Goal: Task Accomplishment & Management: Use online tool/utility

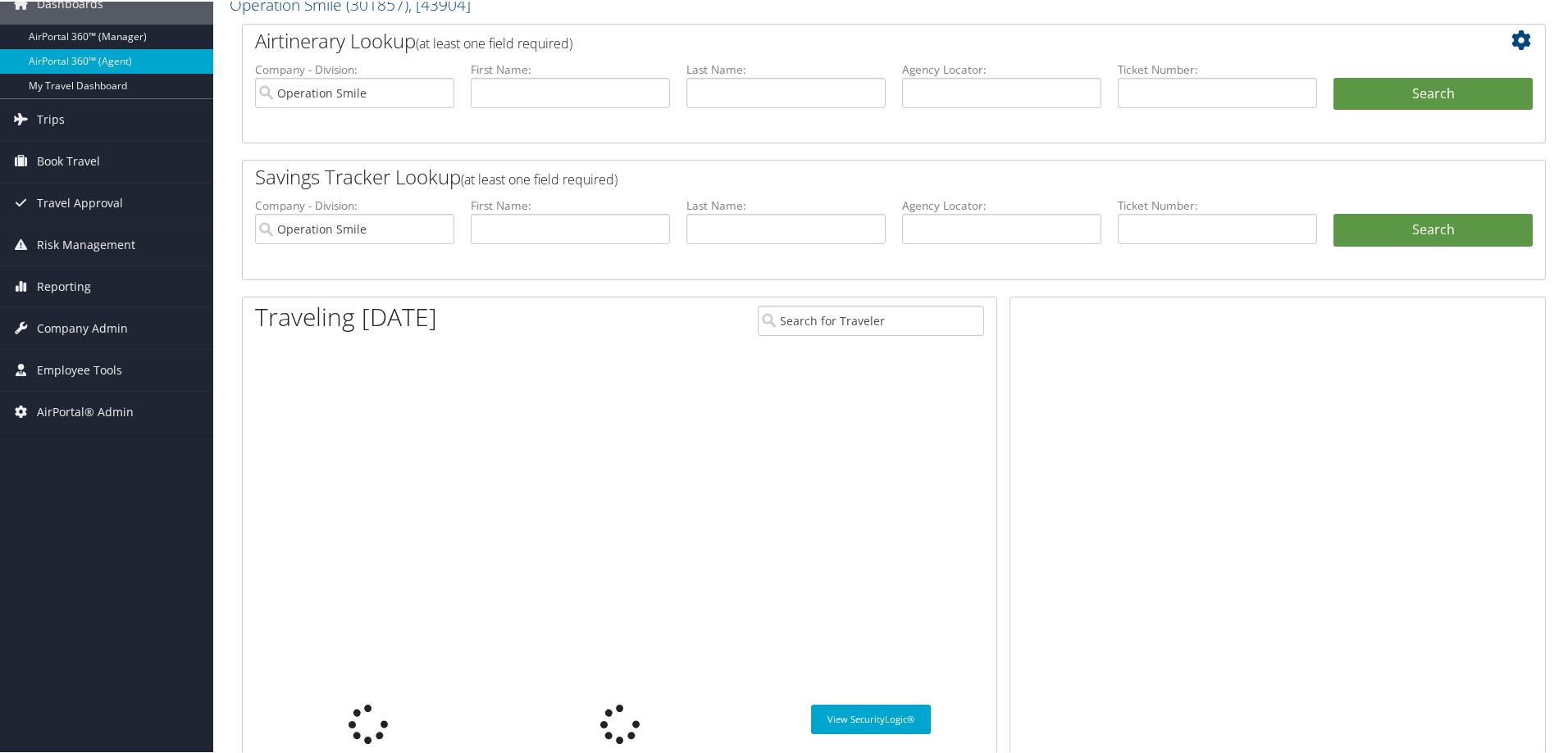
scroll to position [76, 0]
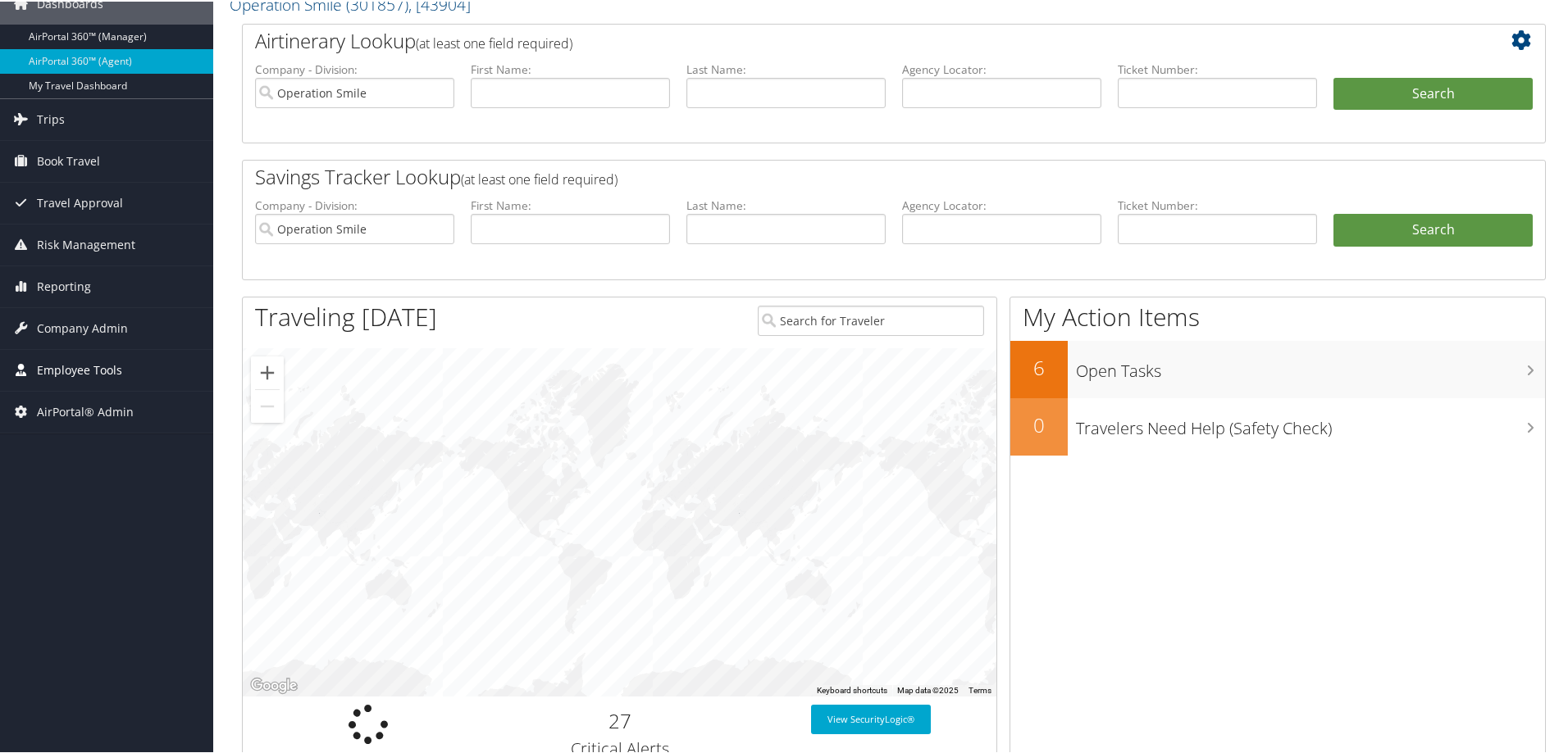
click at [72, 367] on span "Employee Tools" at bounding box center [79, 369] width 85 height 41
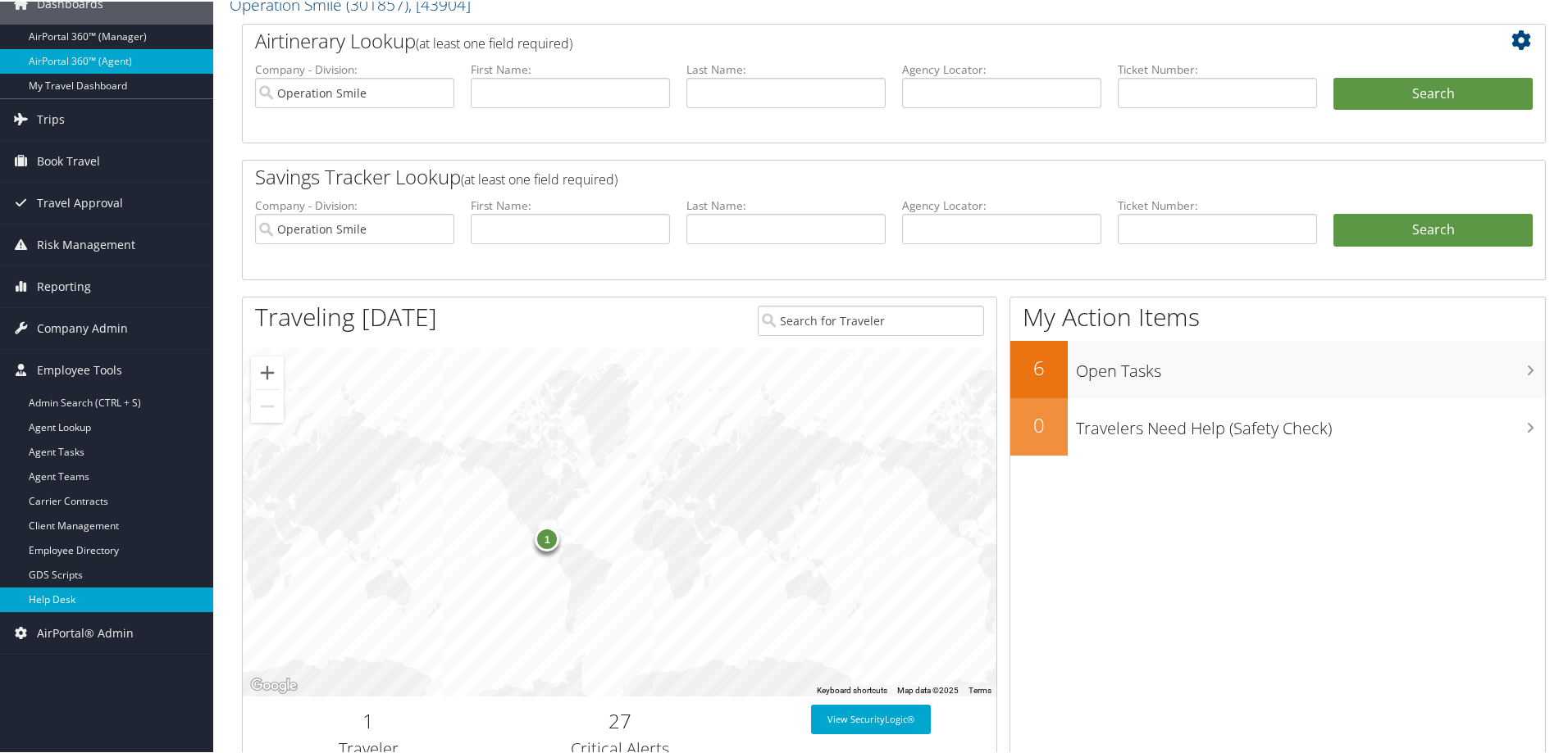
click at [73, 595] on link "Help Desk" at bounding box center [106, 598] width 213 height 25
click at [54, 113] on span "Trips" at bounding box center [51, 118] width 28 height 41
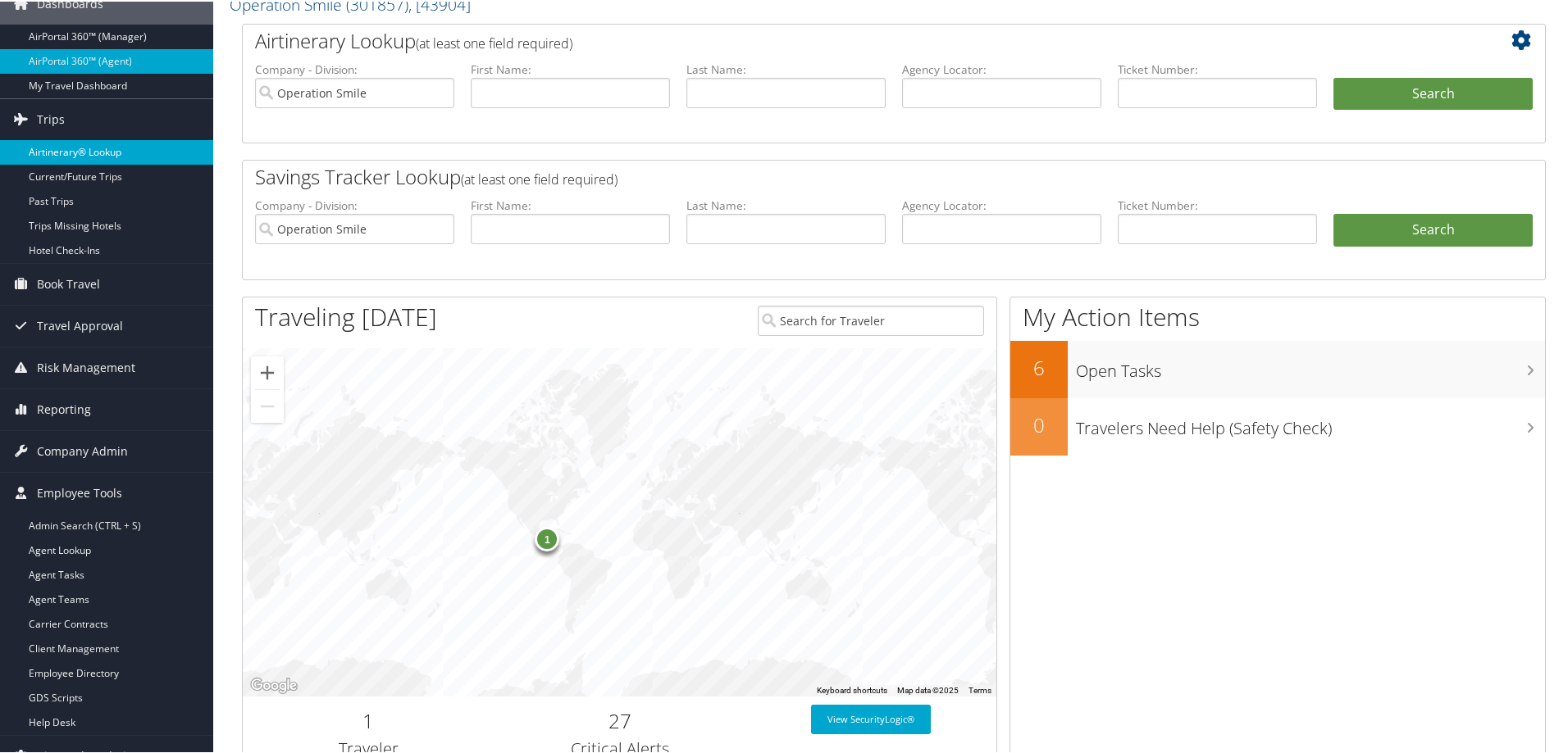
click at [70, 153] on link "Airtinerary® Lookup" at bounding box center [106, 151] width 213 height 25
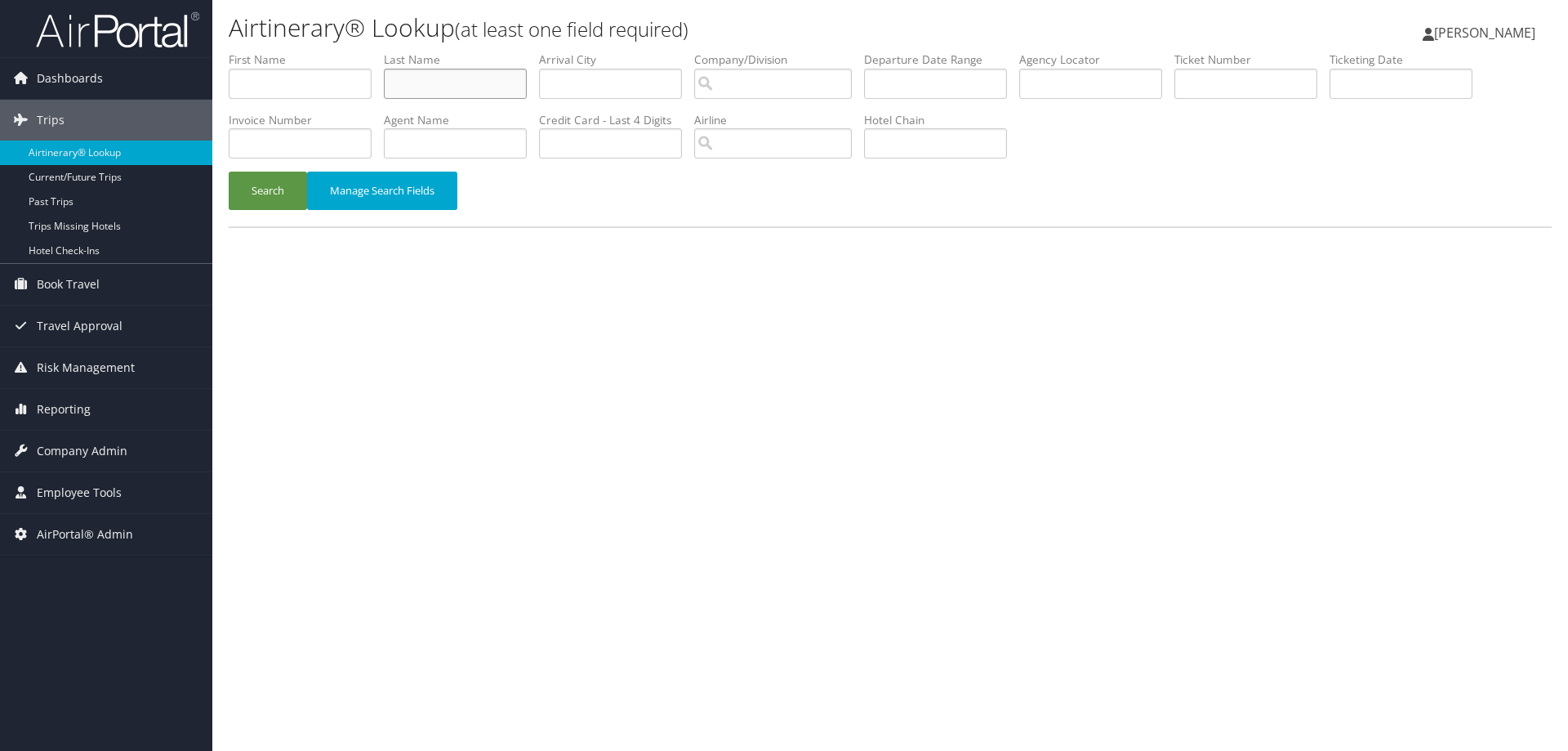
click at [447, 80] on input "text" at bounding box center [455, 83] width 143 height 30
type input "mcintosh"
click at [282, 64] on label "First Name" at bounding box center [306, 59] width 155 height 16
click at [273, 80] on input "text" at bounding box center [300, 83] width 143 height 30
type input "kyla"
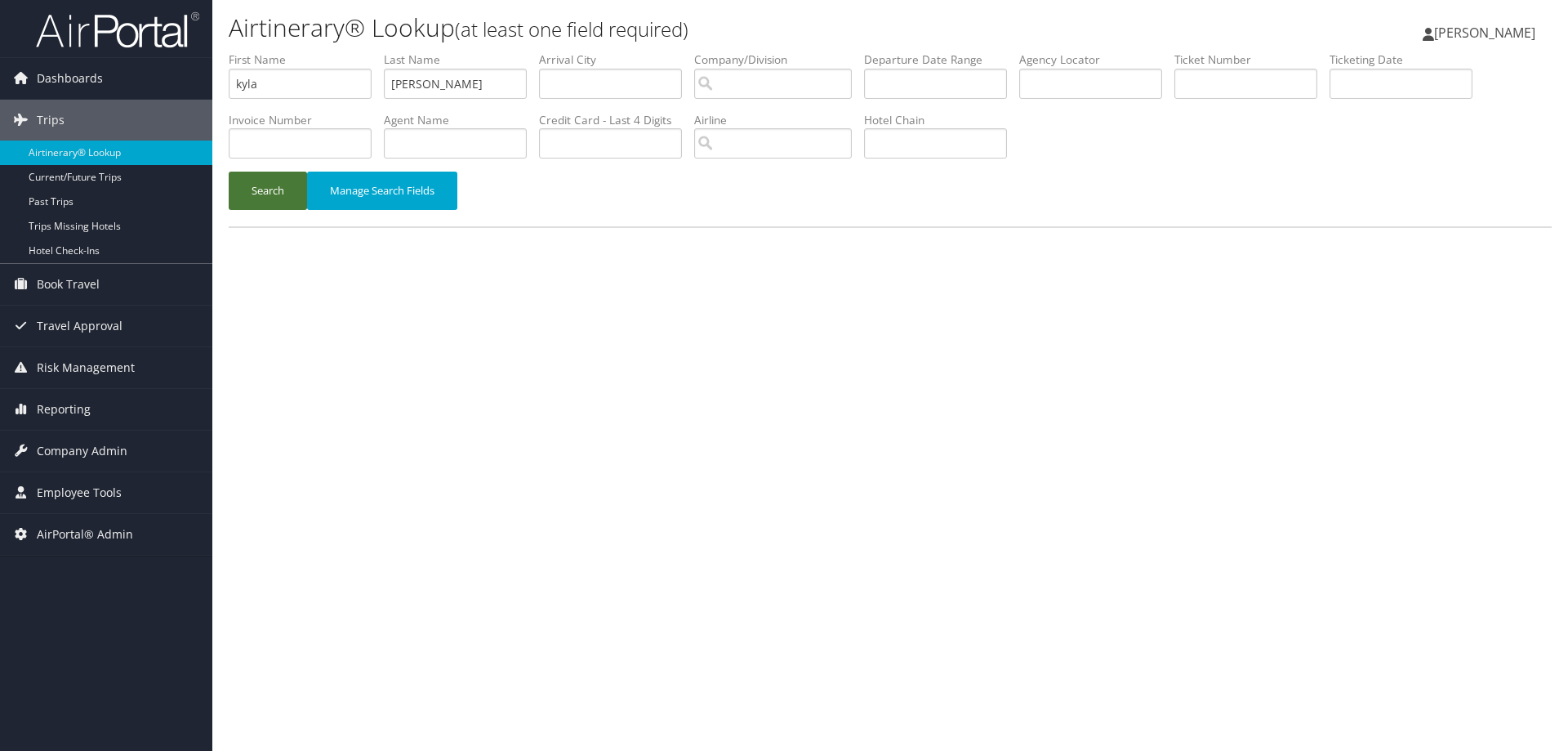
click at [273, 184] on button "Search" at bounding box center [267, 191] width 78 height 39
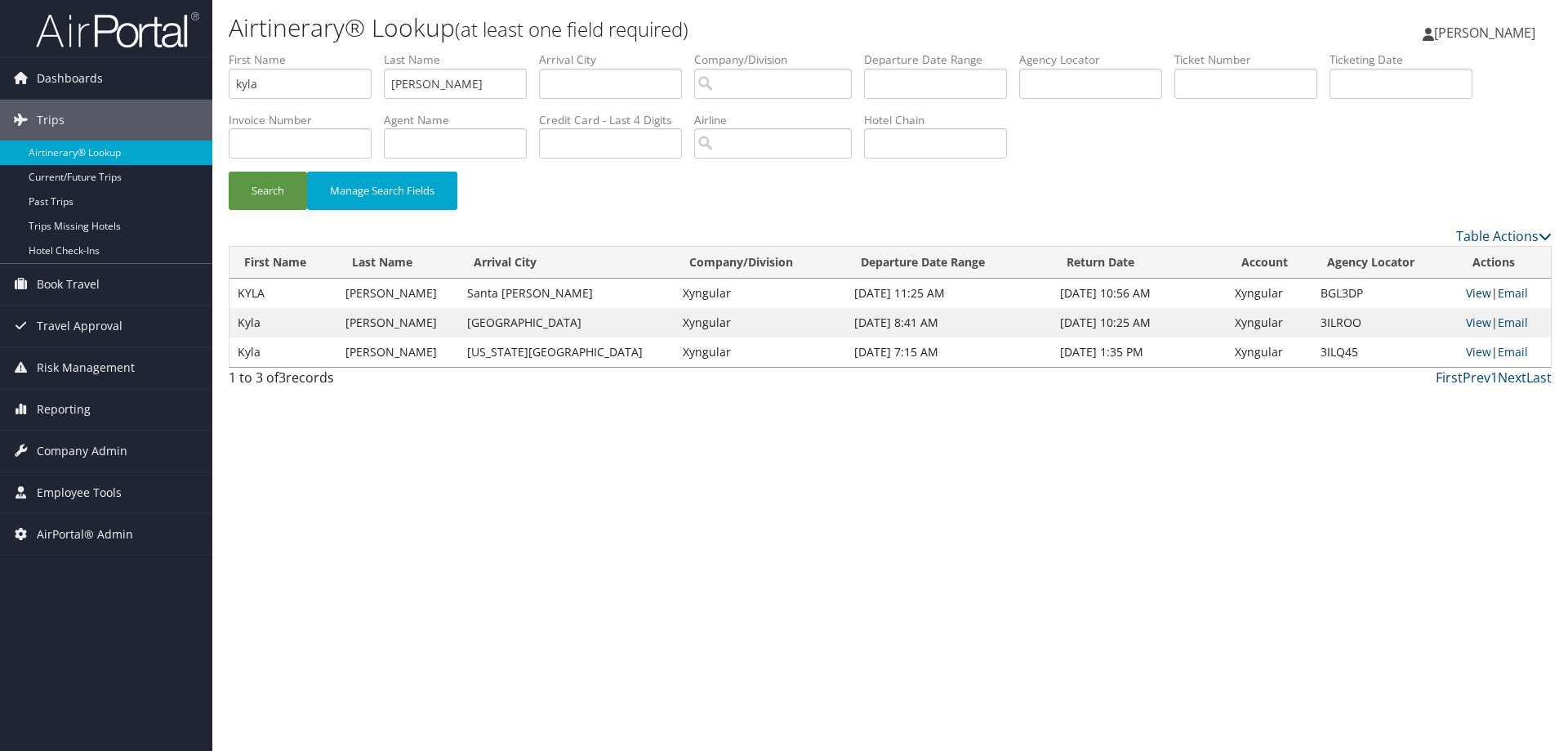
click at [1466, 291] on link "View" at bounding box center [1478, 293] width 25 height 15
click at [1470, 324] on link "View" at bounding box center [1478, 322] width 25 height 15
click at [1474, 351] on link "View" at bounding box center [1478, 351] width 25 height 15
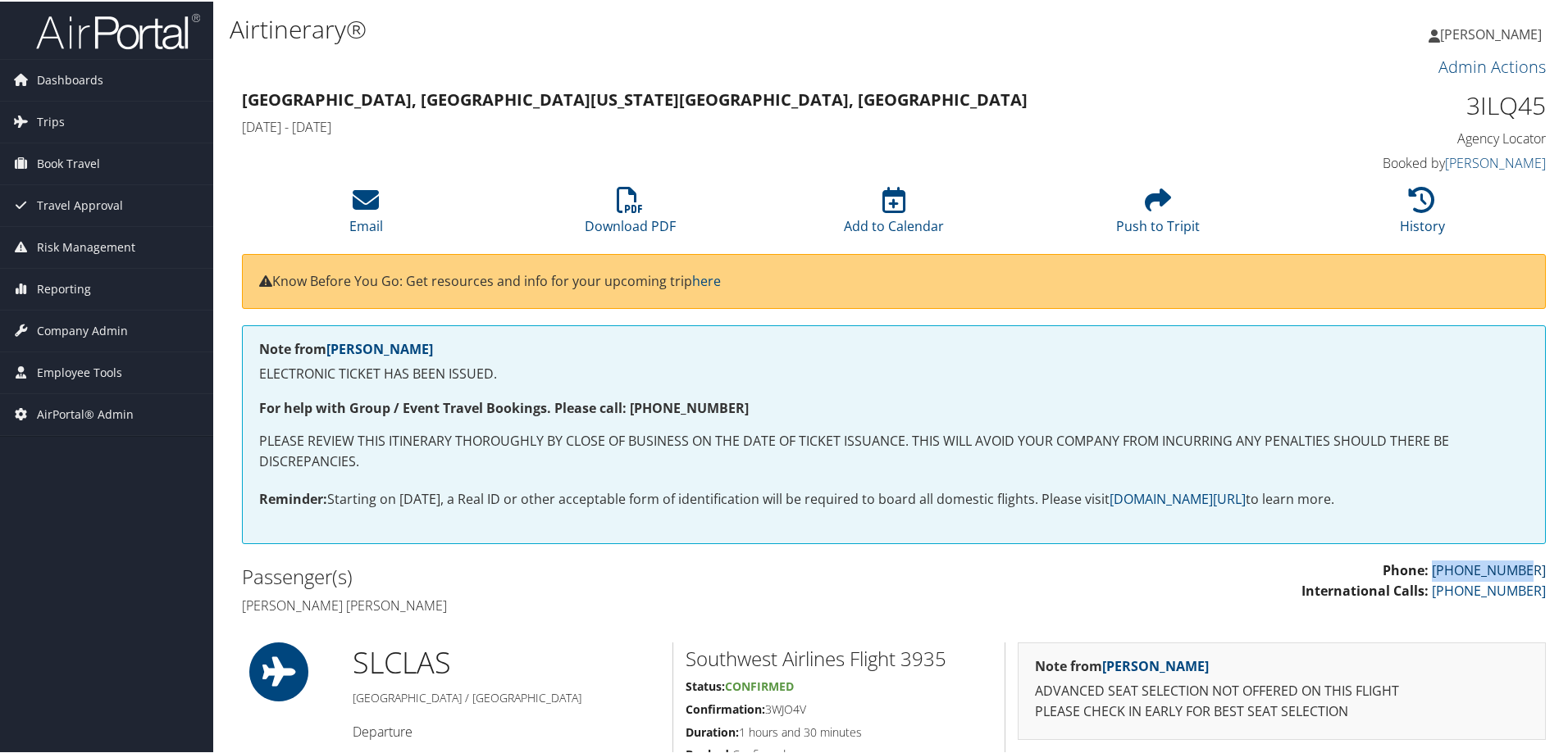
drag, startPoint x: 1455, startPoint y: 565, endPoint x: 1537, endPoint y: 564, distance: 82.0
click at [1537, 564] on p "Phone: 866-281-9002 International Calls: 800-600-3737" at bounding box center [1226, 580] width 640 height 42
copy link "866-281-9002"
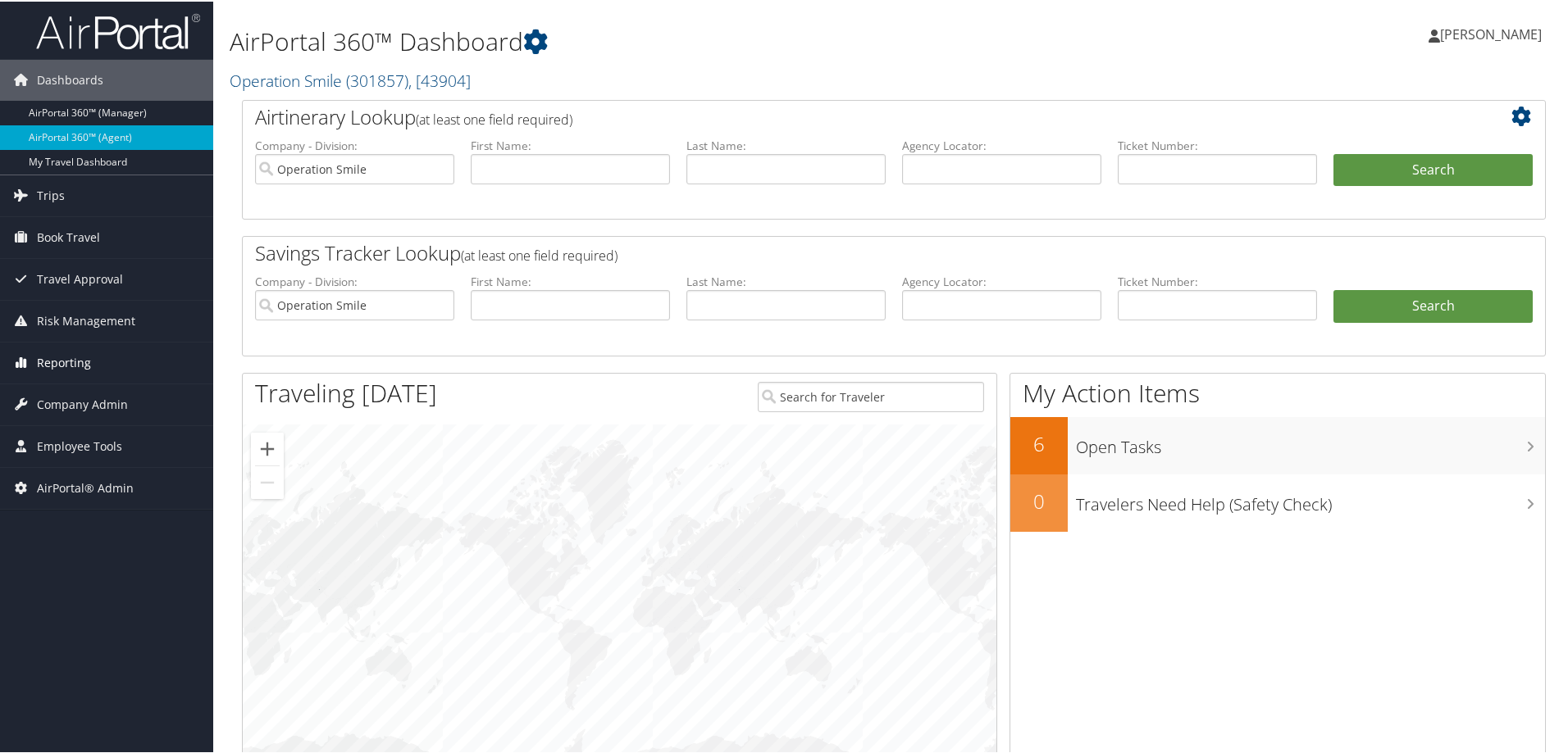
click at [57, 360] on span "Reporting" at bounding box center [64, 362] width 54 height 41
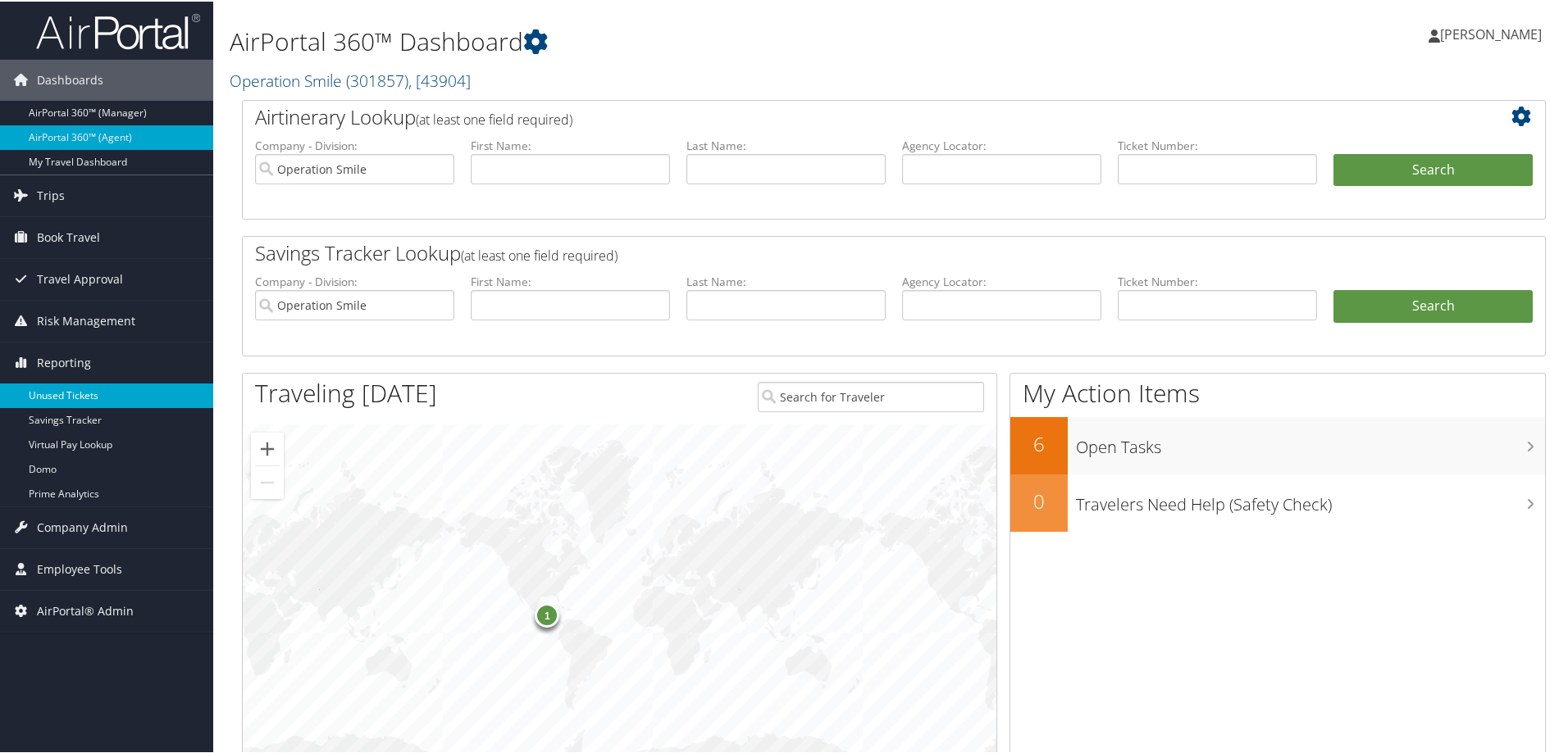
click at [59, 395] on link "Unused Tickets" at bounding box center [106, 394] width 213 height 25
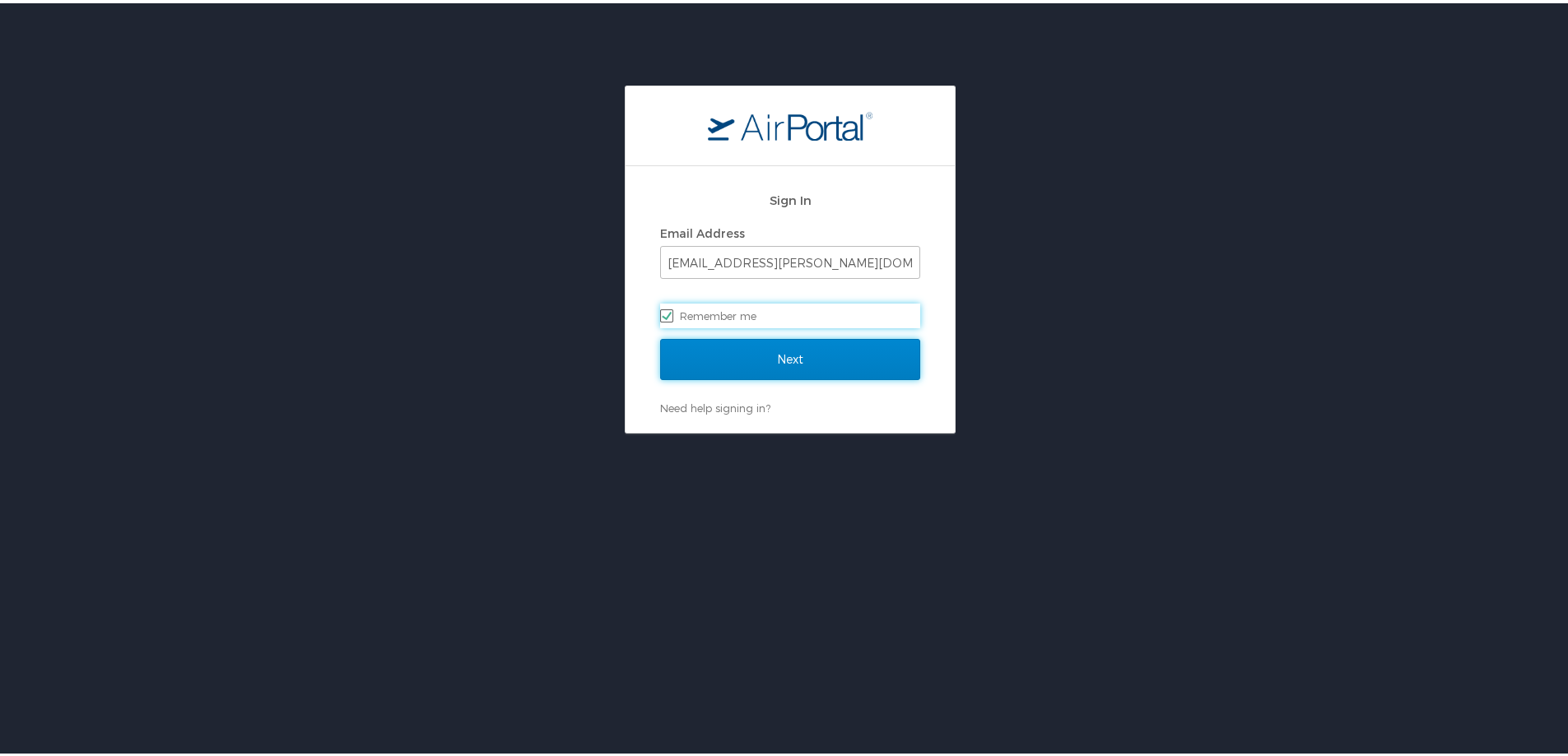
click at [765, 356] on input "Next" at bounding box center [790, 356] width 260 height 42
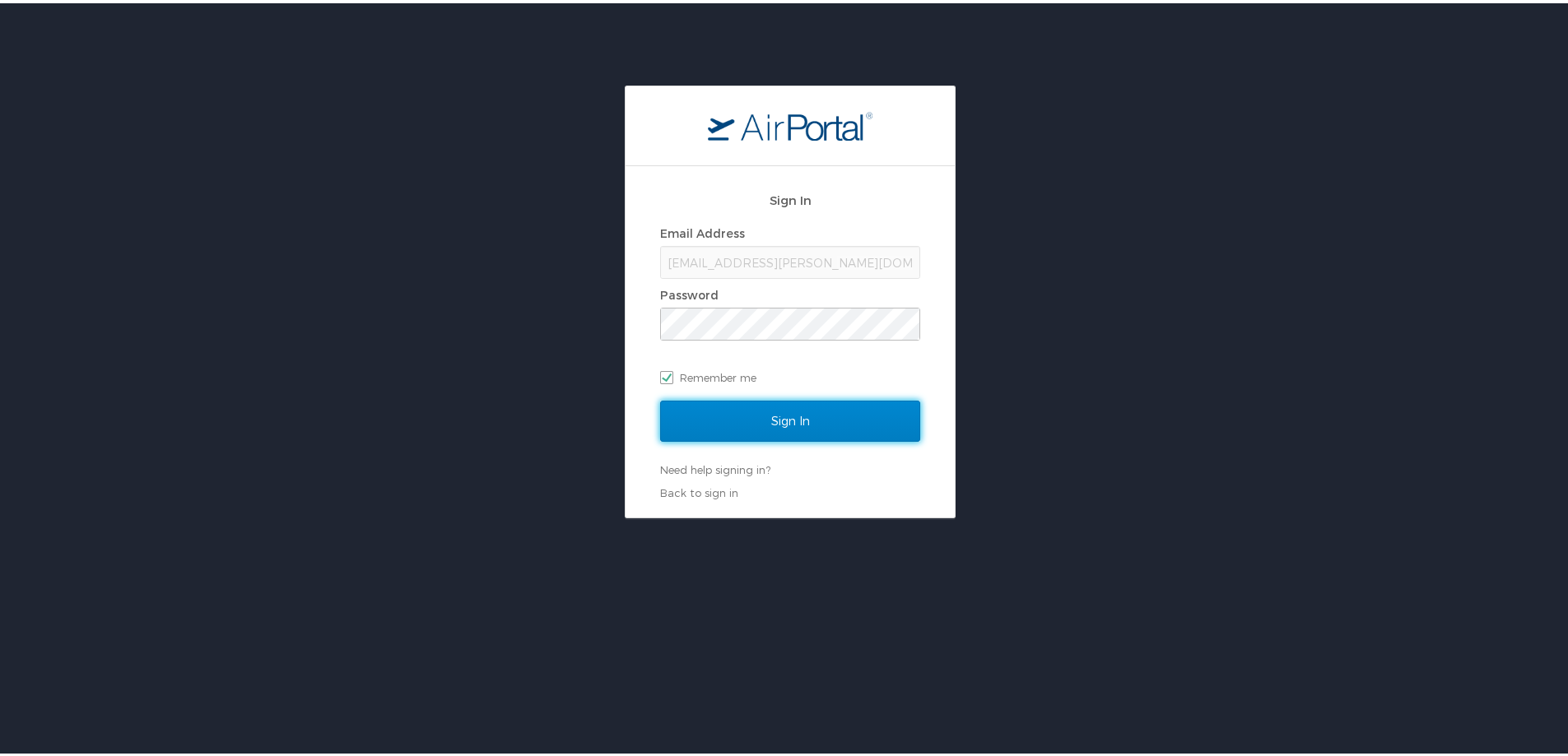
click at [728, 413] on input "Sign In" at bounding box center [790, 418] width 260 height 42
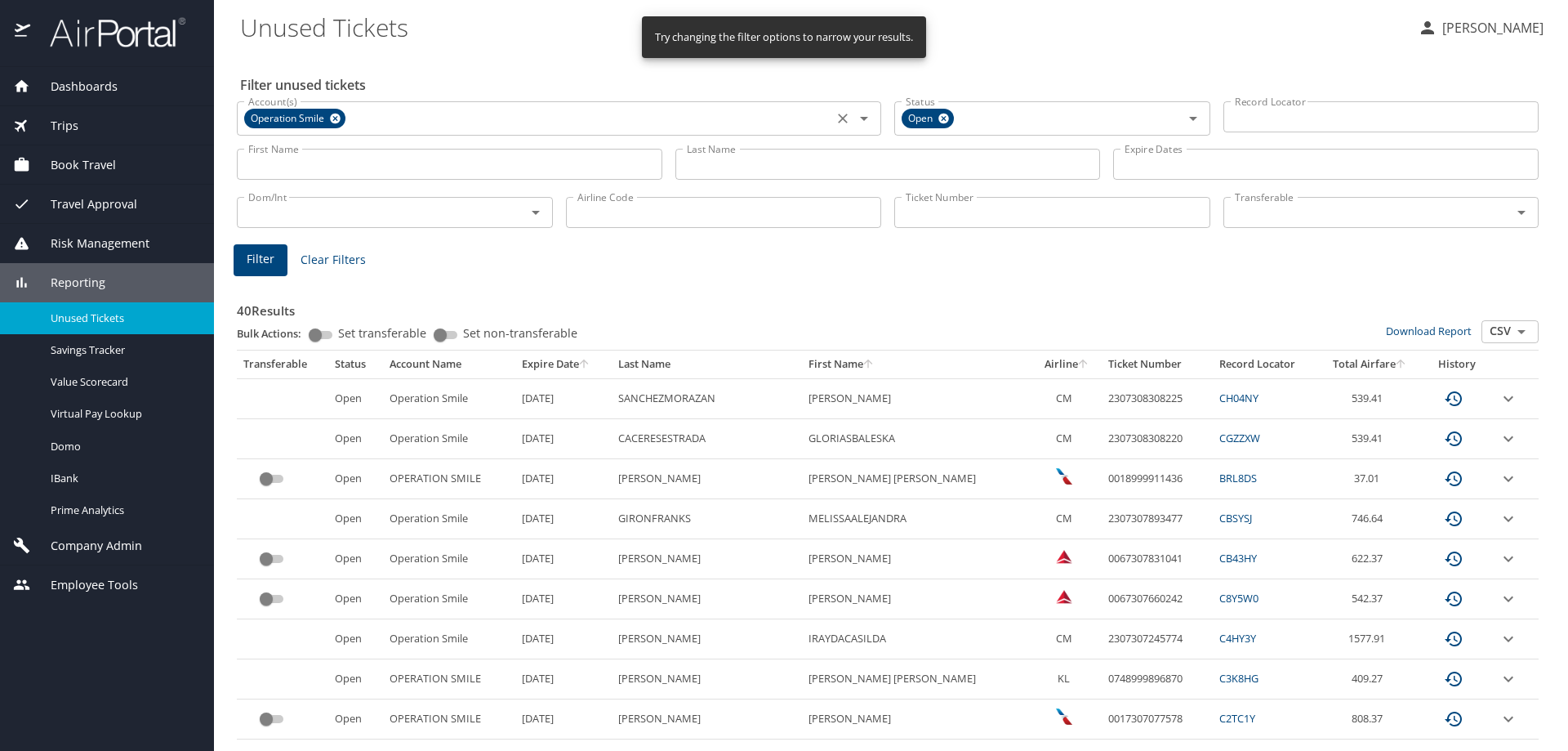
click at [336, 120] on icon at bounding box center [335, 119] width 10 height 10
click at [302, 123] on input "Account(s)" at bounding box center [535, 117] width 586 height 21
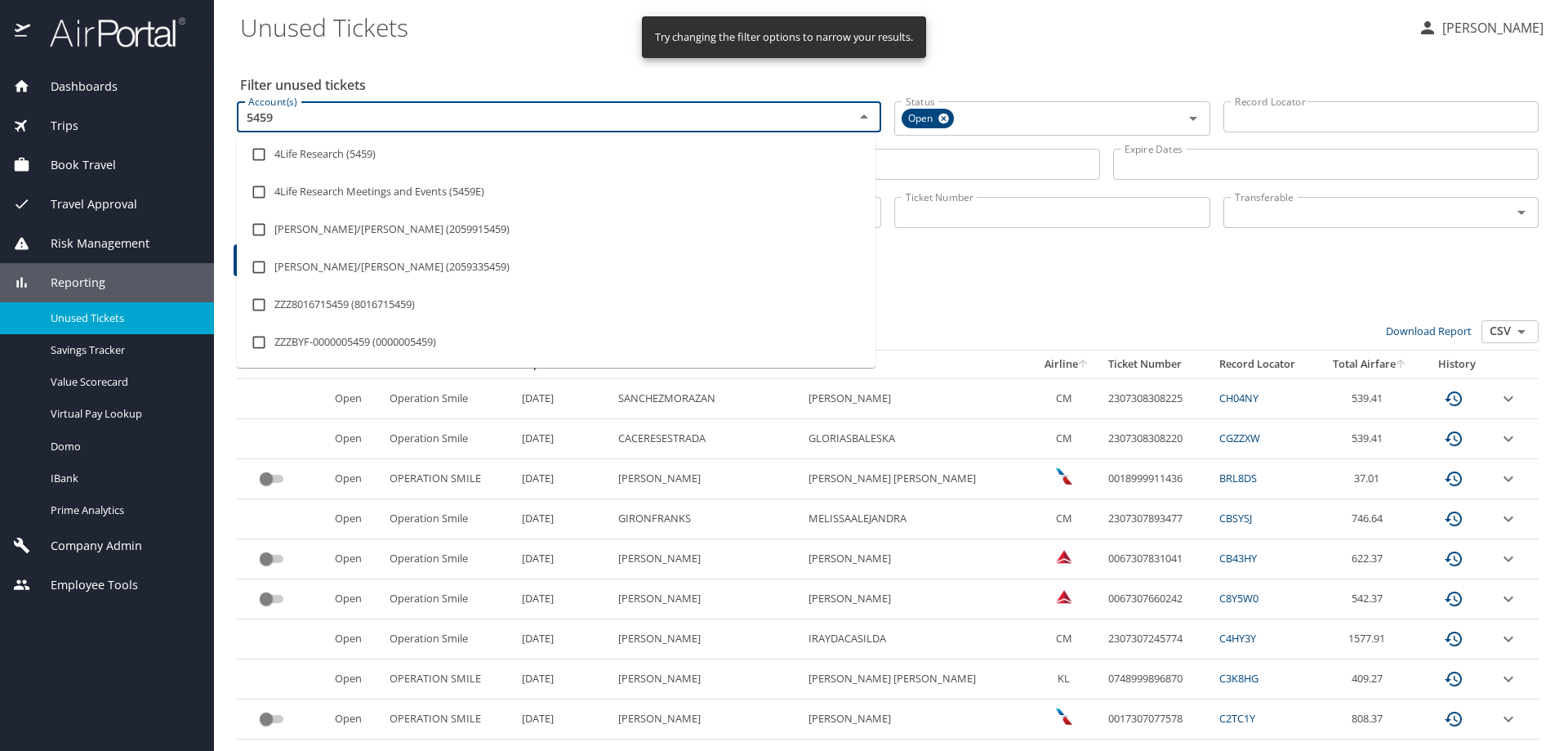
type input "5459e"
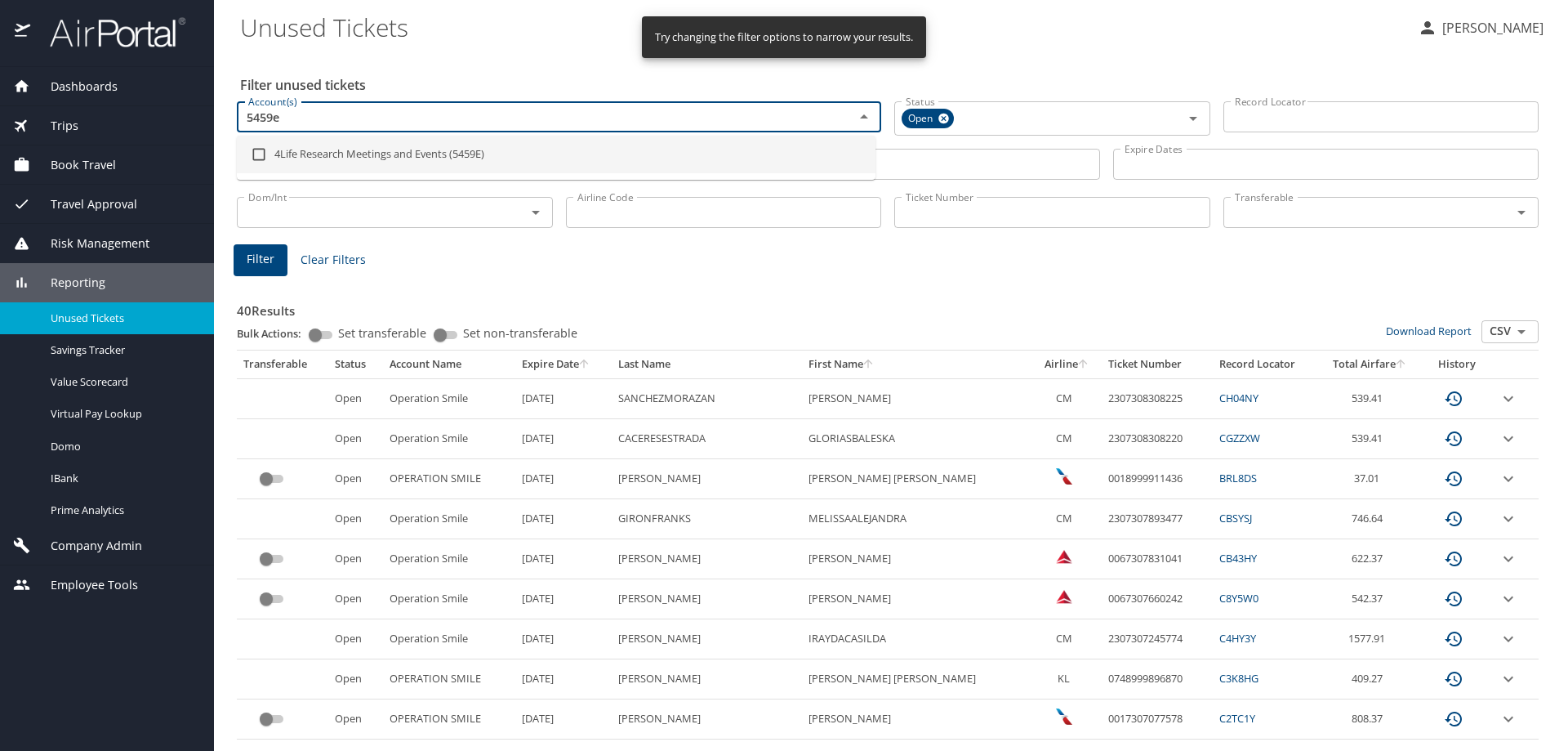
click at [259, 155] on input "checkbox" at bounding box center [258, 155] width 31 height 31
checkbox input "true"
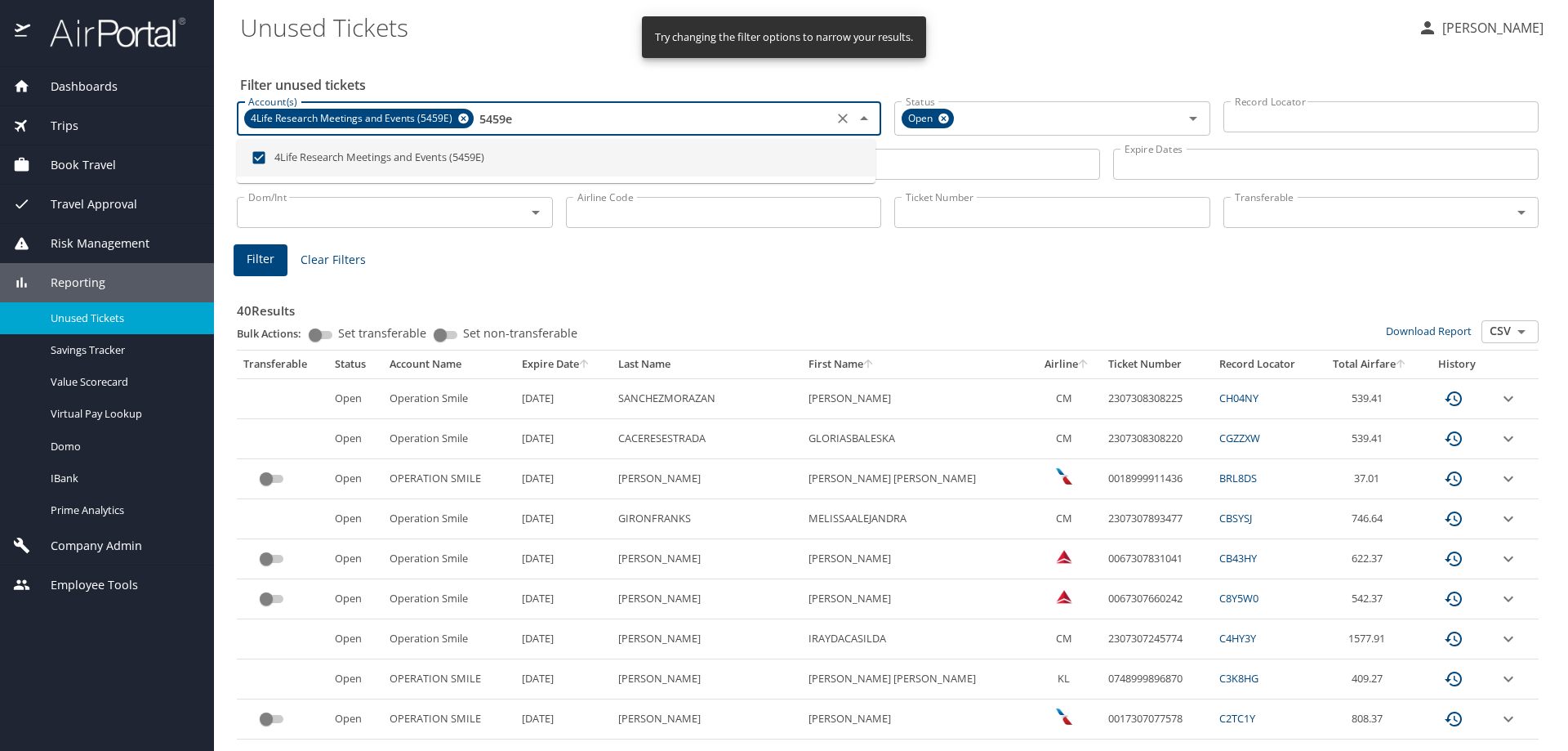
type input "5459e"
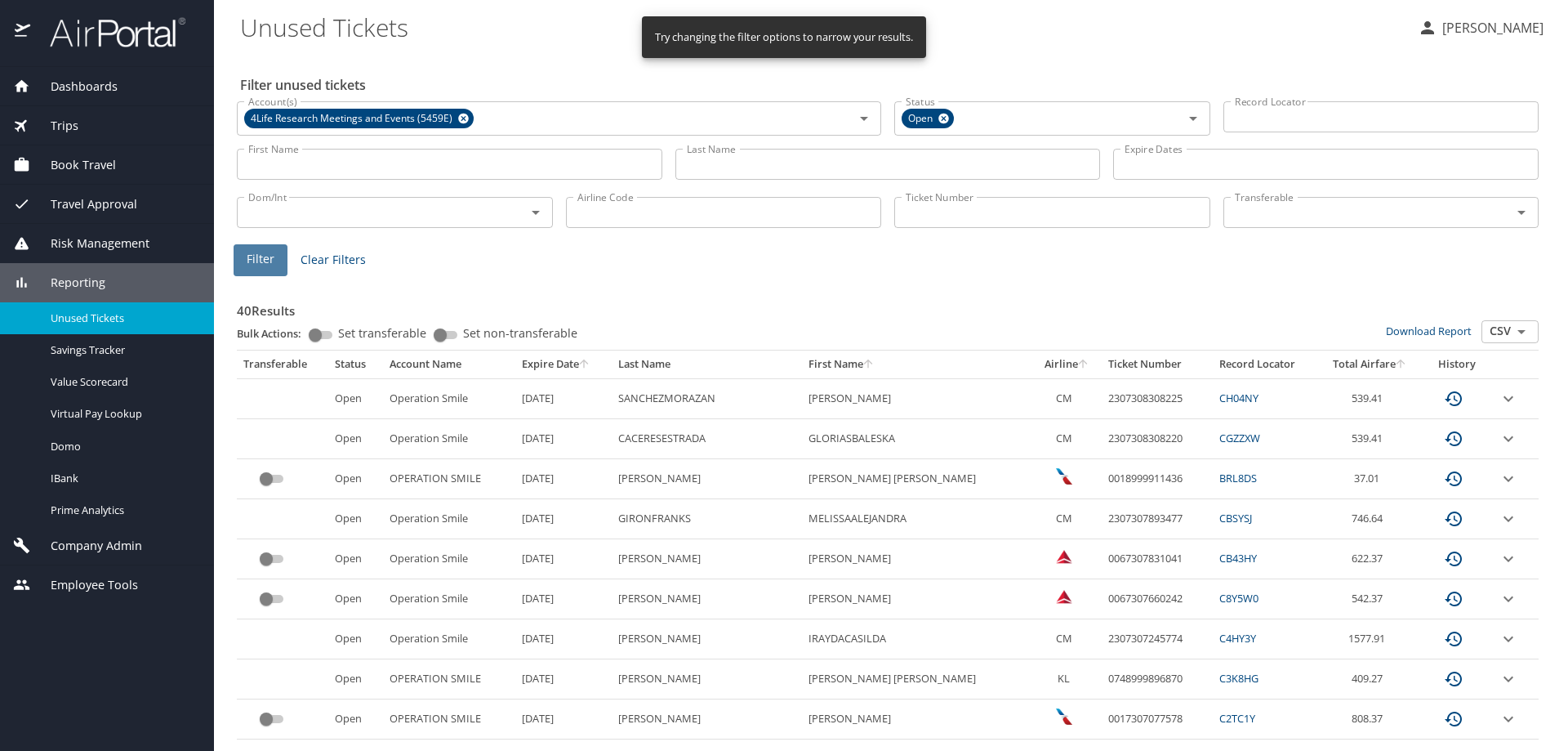
click at [263, 264] on span "Filter" at bounding box center [260, 259] width 27 height 21
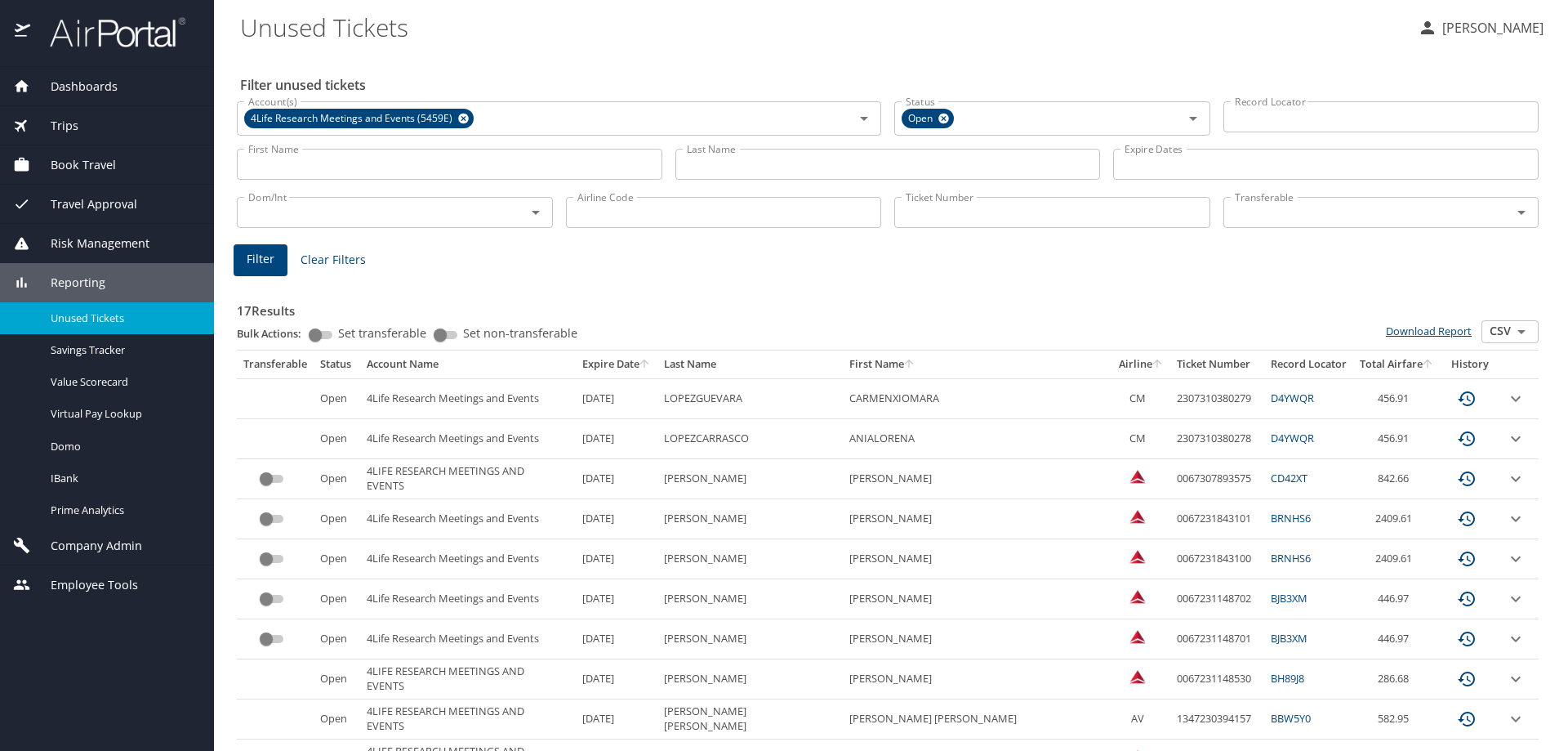
click at [1419, 329] on link "Download Report" at bounding box center [1429, 331] width 86 height 15
click at [57, 126] on span "Trips" at bounding box center [54, 125] width 48 height 18
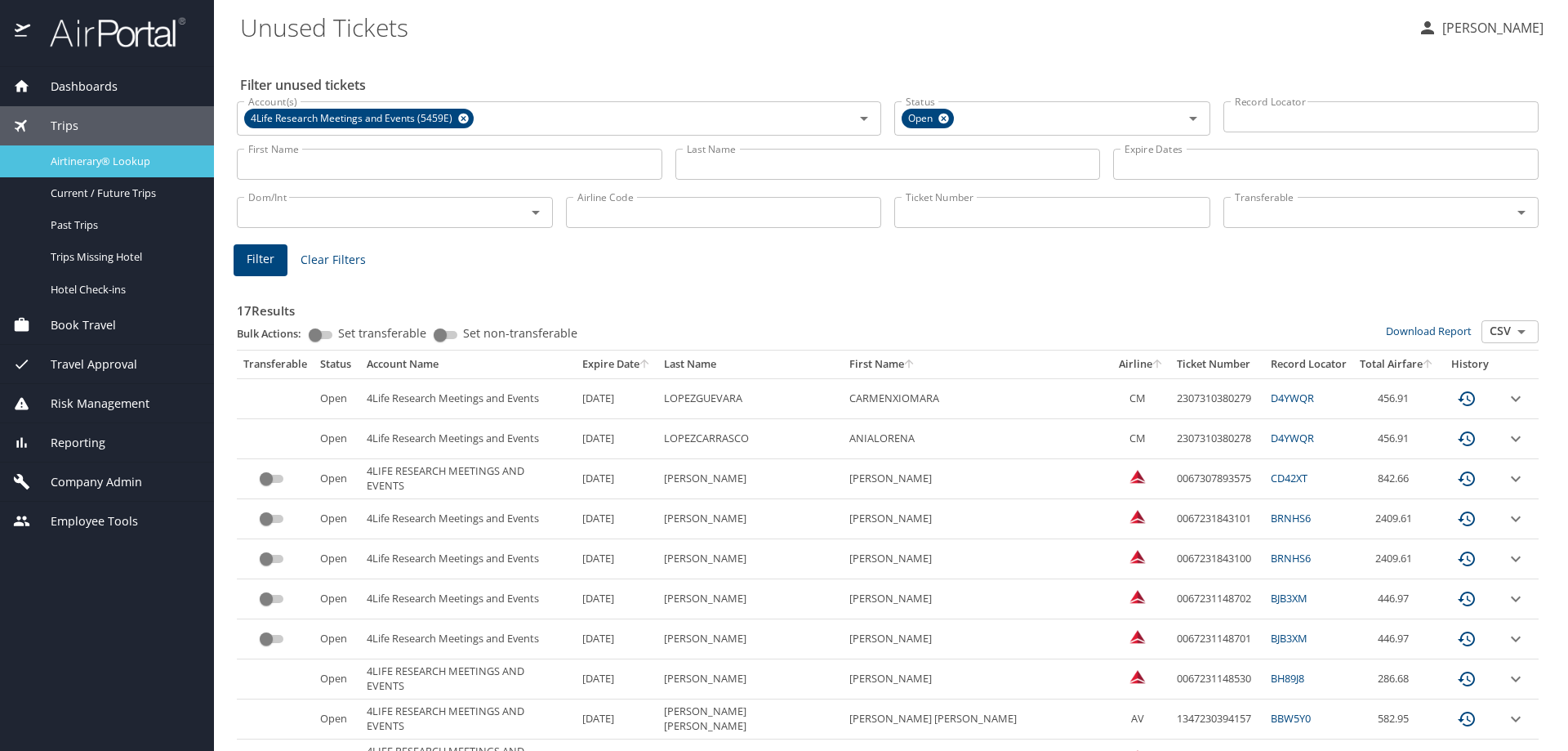
click at [80, 159] on span "Airtinerary® Lookup" at bounding box center [122, 162] width 143 height 15
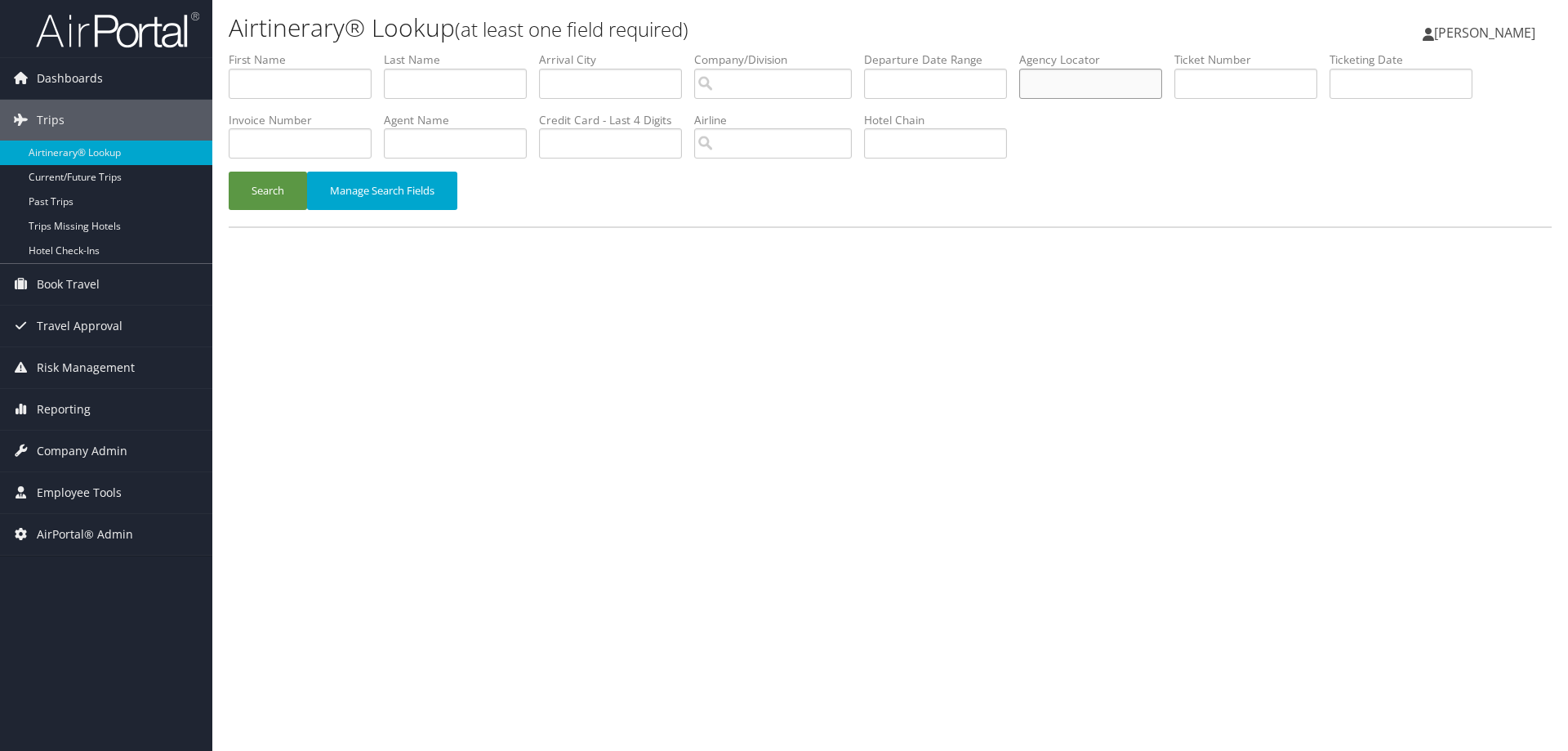
click at [1043, 83] on input "text" at bounding box center [1091, 83] width 143 height 30
paste input "B8BN9S"
type input "B8BN9S"
click at [267, 189] on button "Search" at bounding box center [267, 191] width 78 height 39
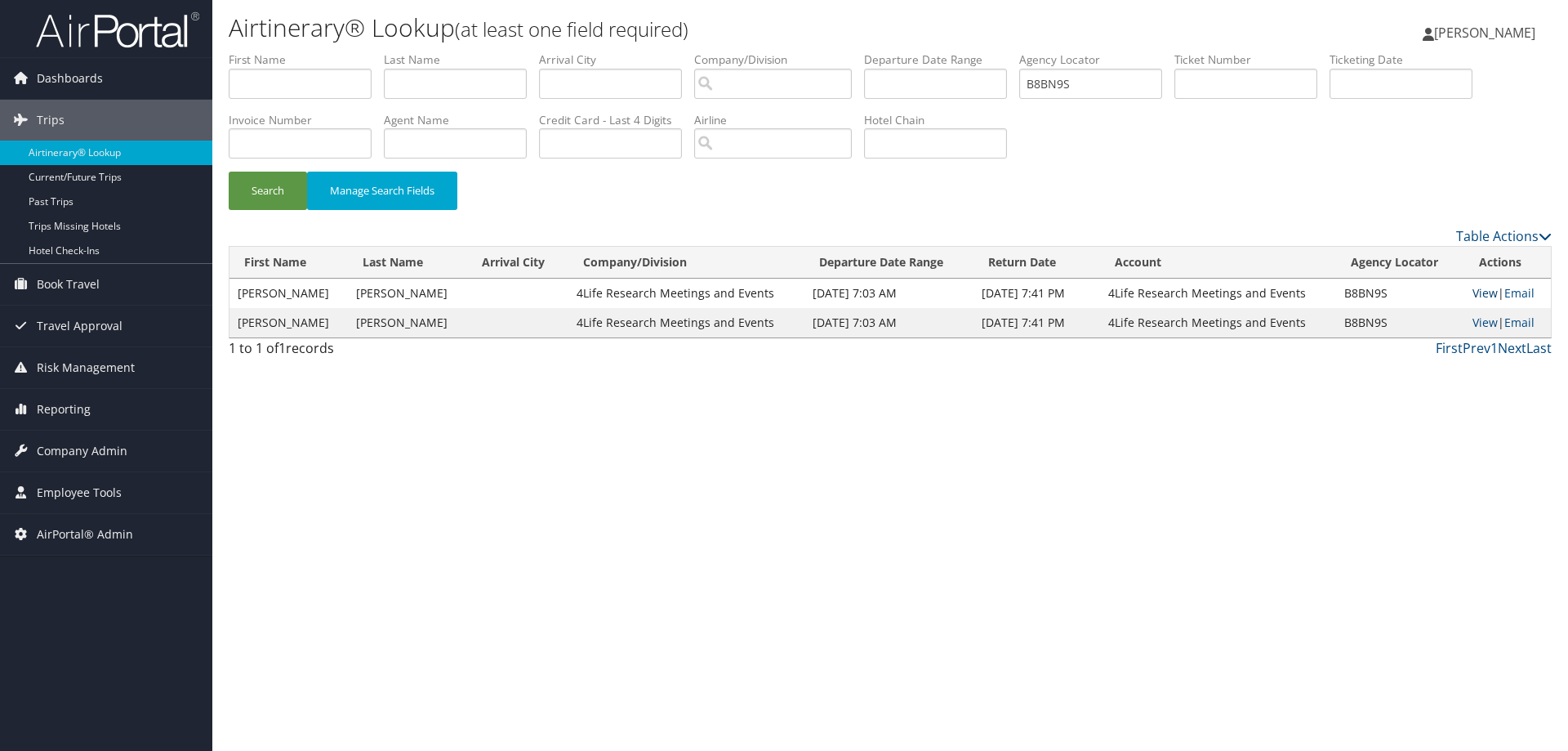
click at [1480, 290] on link "View" at bounding box center [1485, 293] width 25 height 15
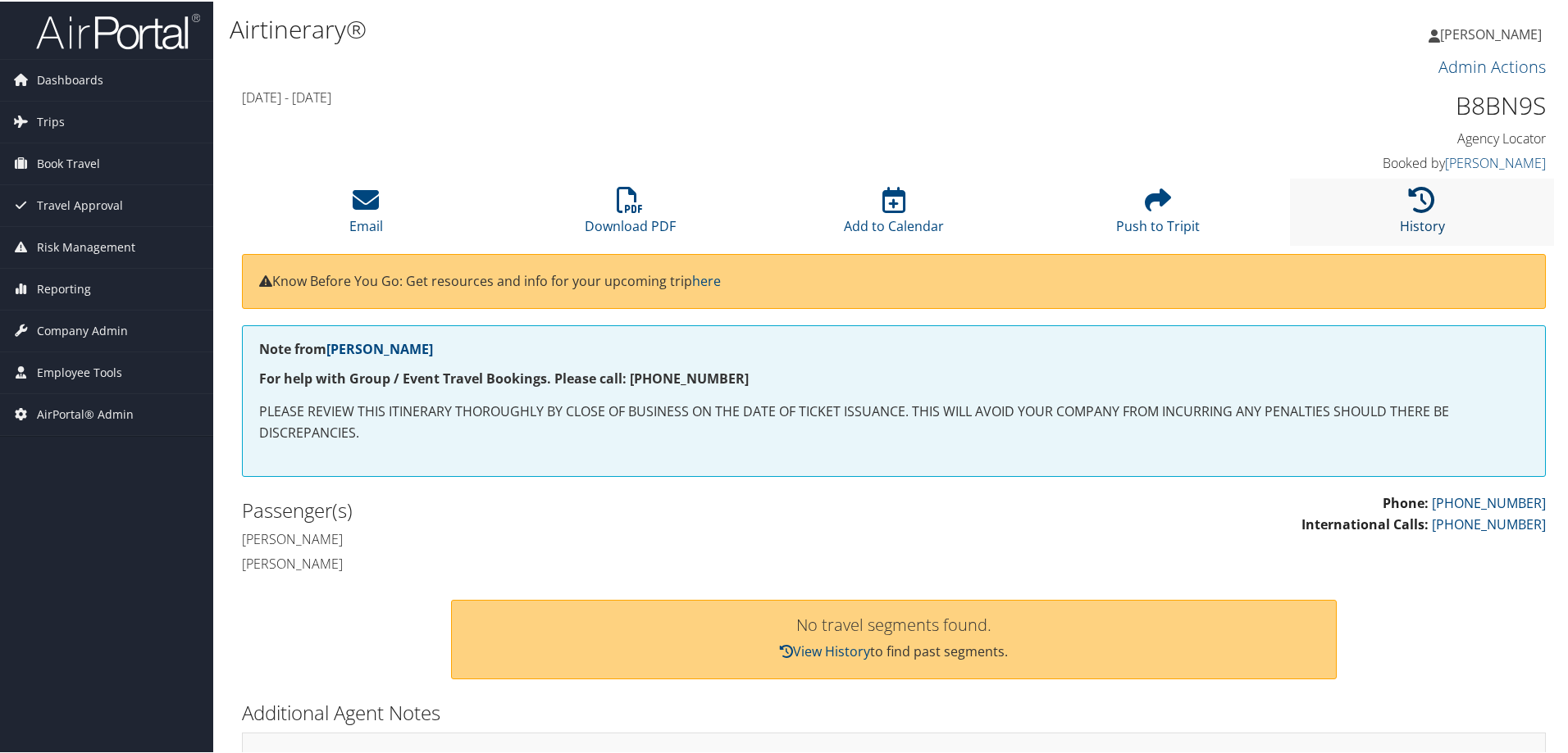
click at [1421, 196] on icon at bounding box center [1421, 198] width 26 height 26
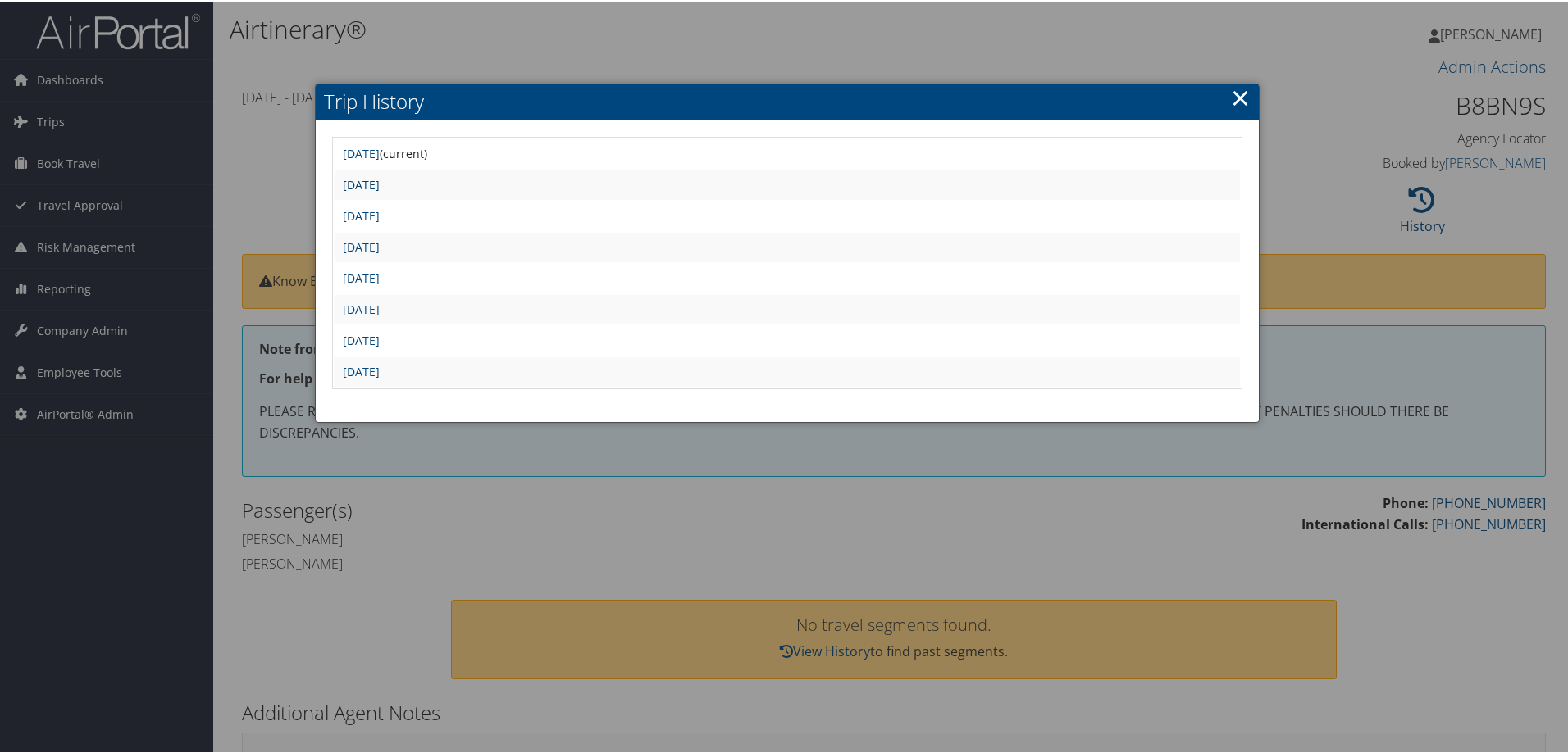
click at [379, 177] on link "[DATE]" at bounding box center [361, 184] width 37 height 16
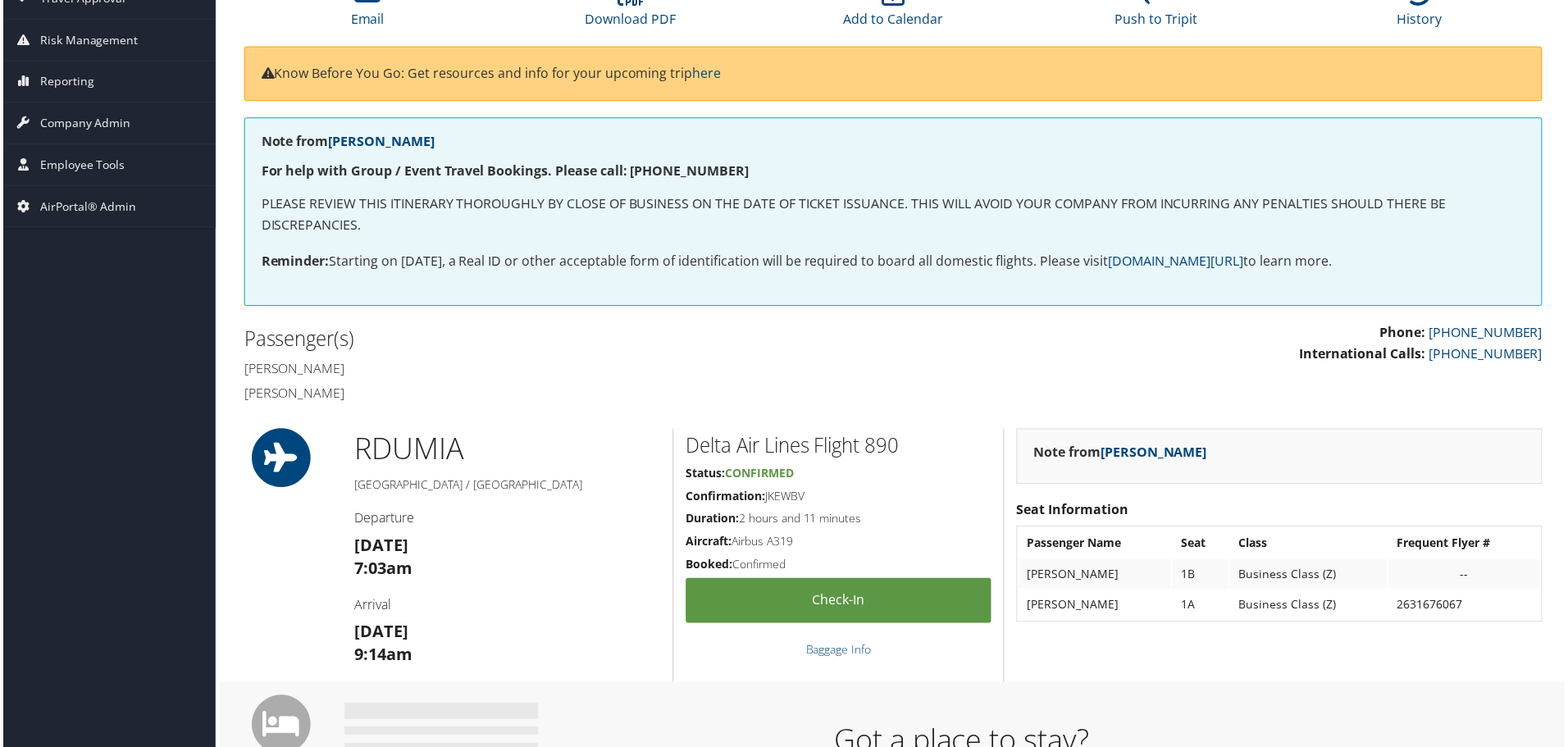
scroll to position [159, 0]
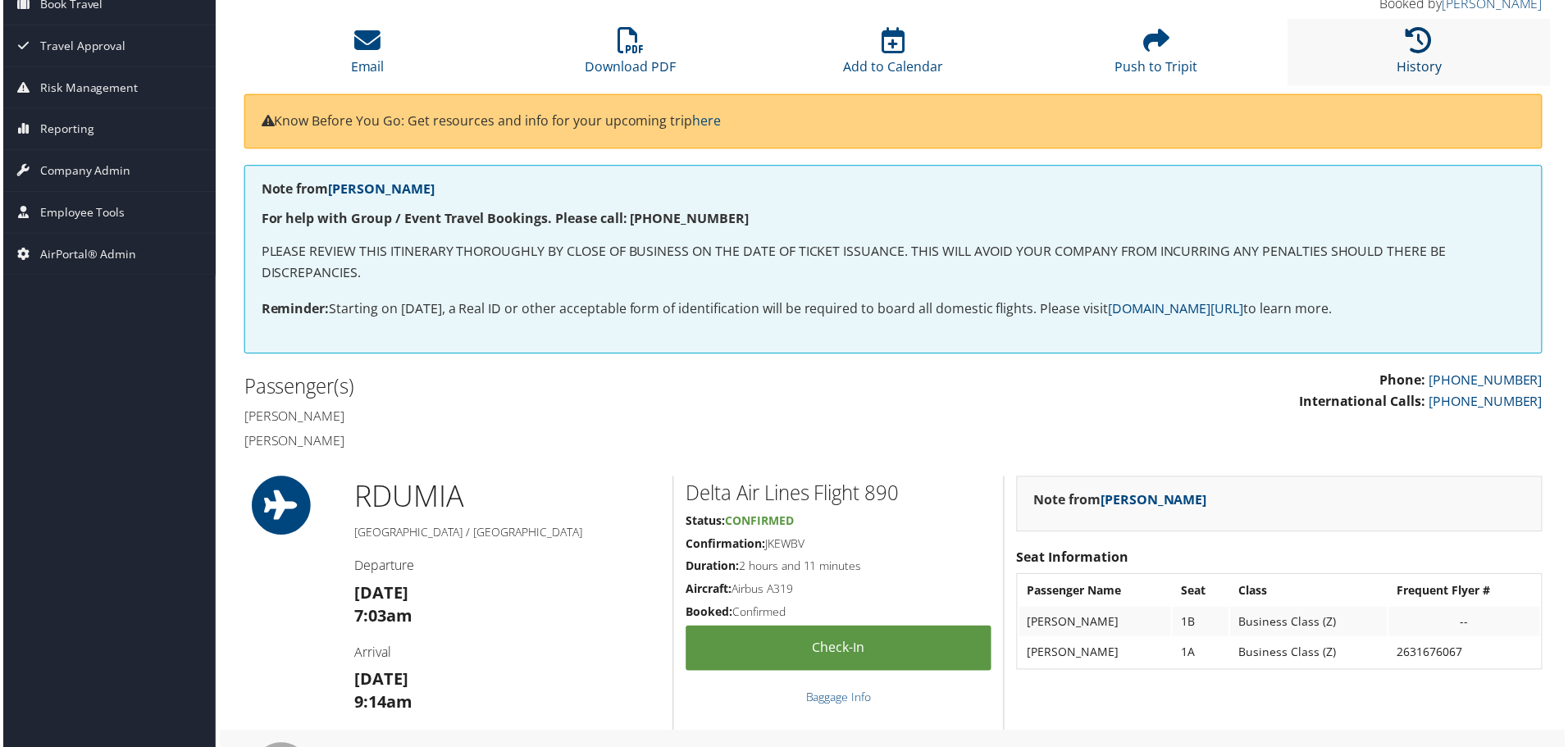
click at [1421, 48] on icon at bounding box center [1421, 40] width 26 height 26
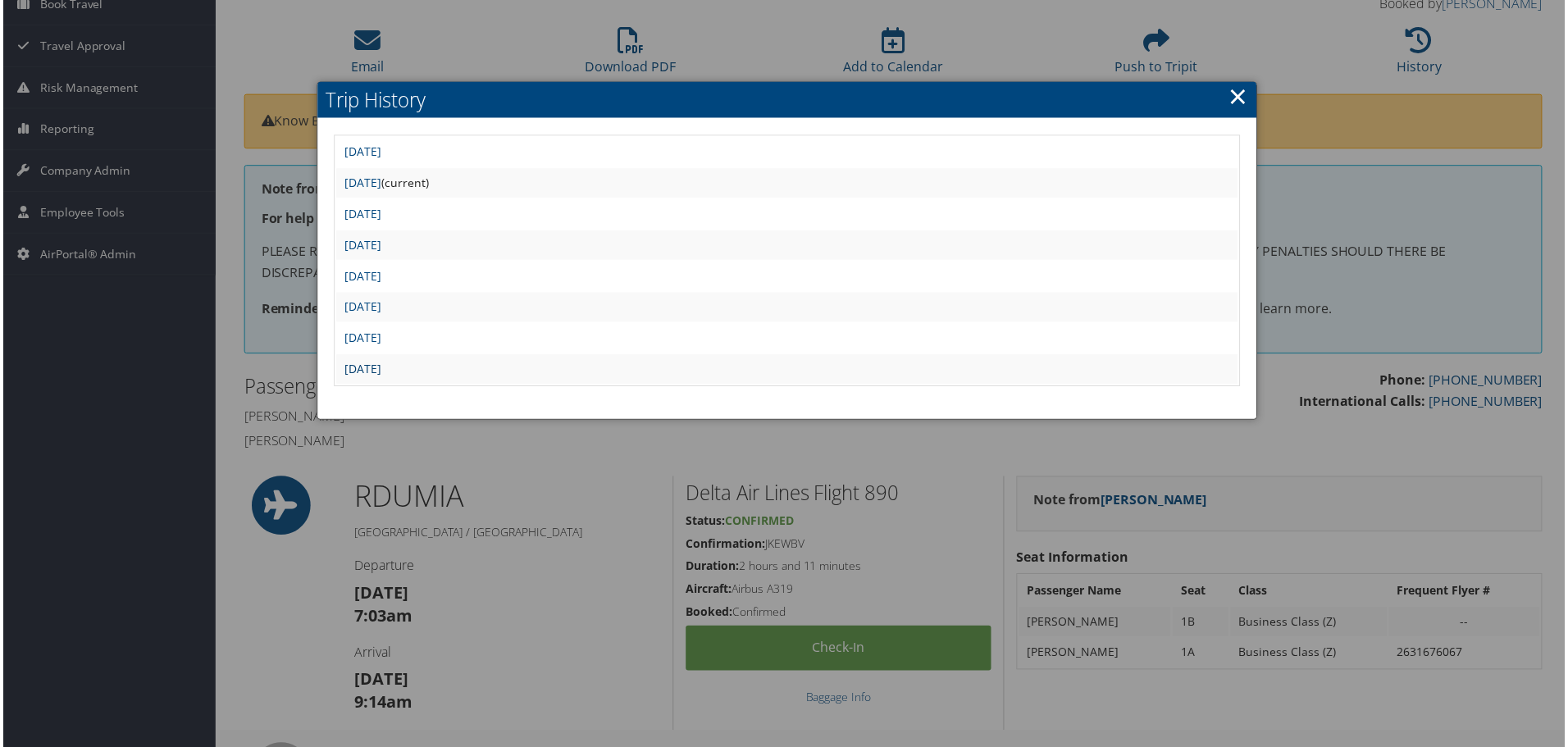
click at [379, 363] on link "Thu Jan 30 11:18:02 MST 2025" at bounding box center [361, 370] width 37 height 16
